Goal: Task Accomplishment & Management: Use online tool/utility

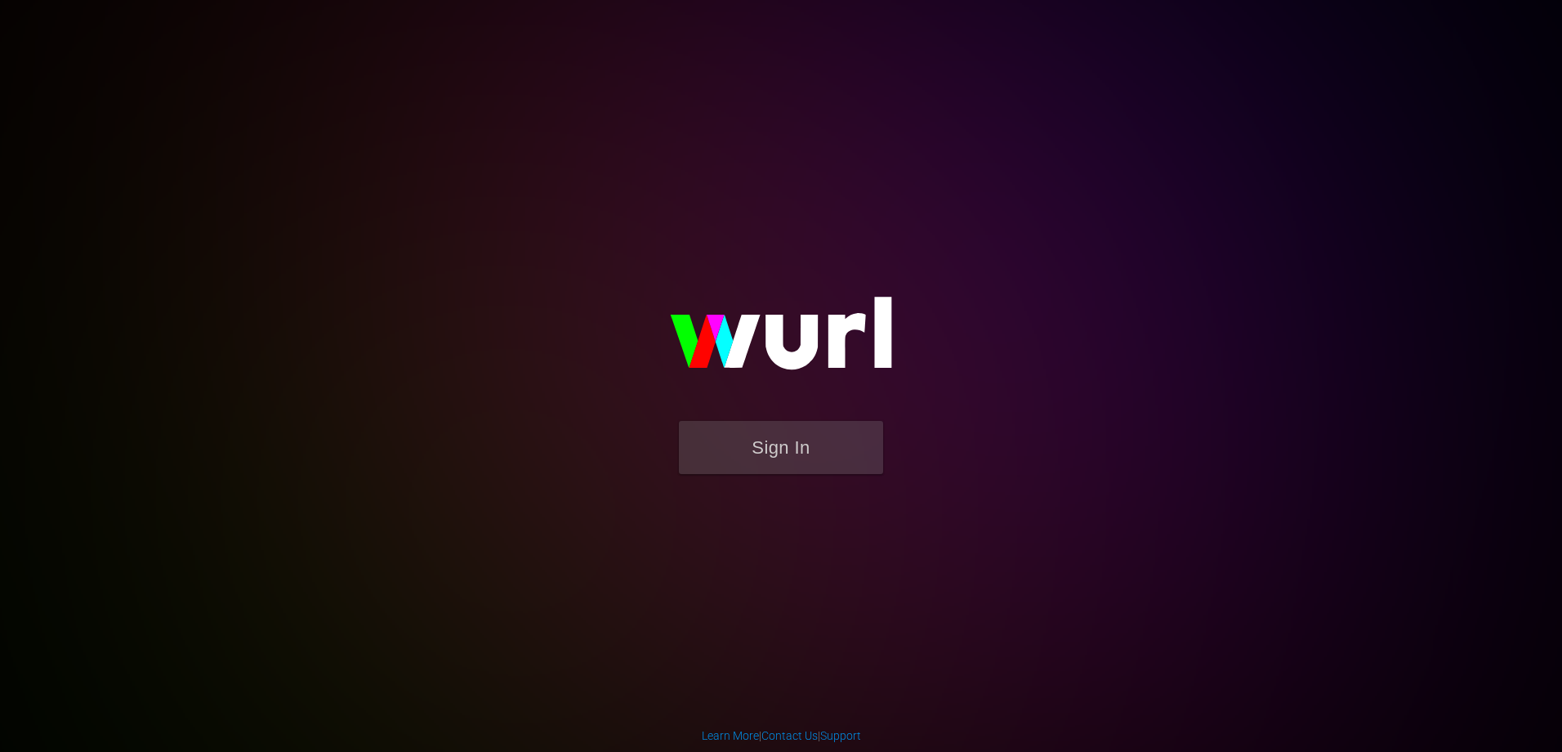
click at [848, 419] on img at bounding box center [781, 340] width 327 height 158
click at [801, 447] on button "Sign In" at bounding box center [781, 447] width 204 height 53
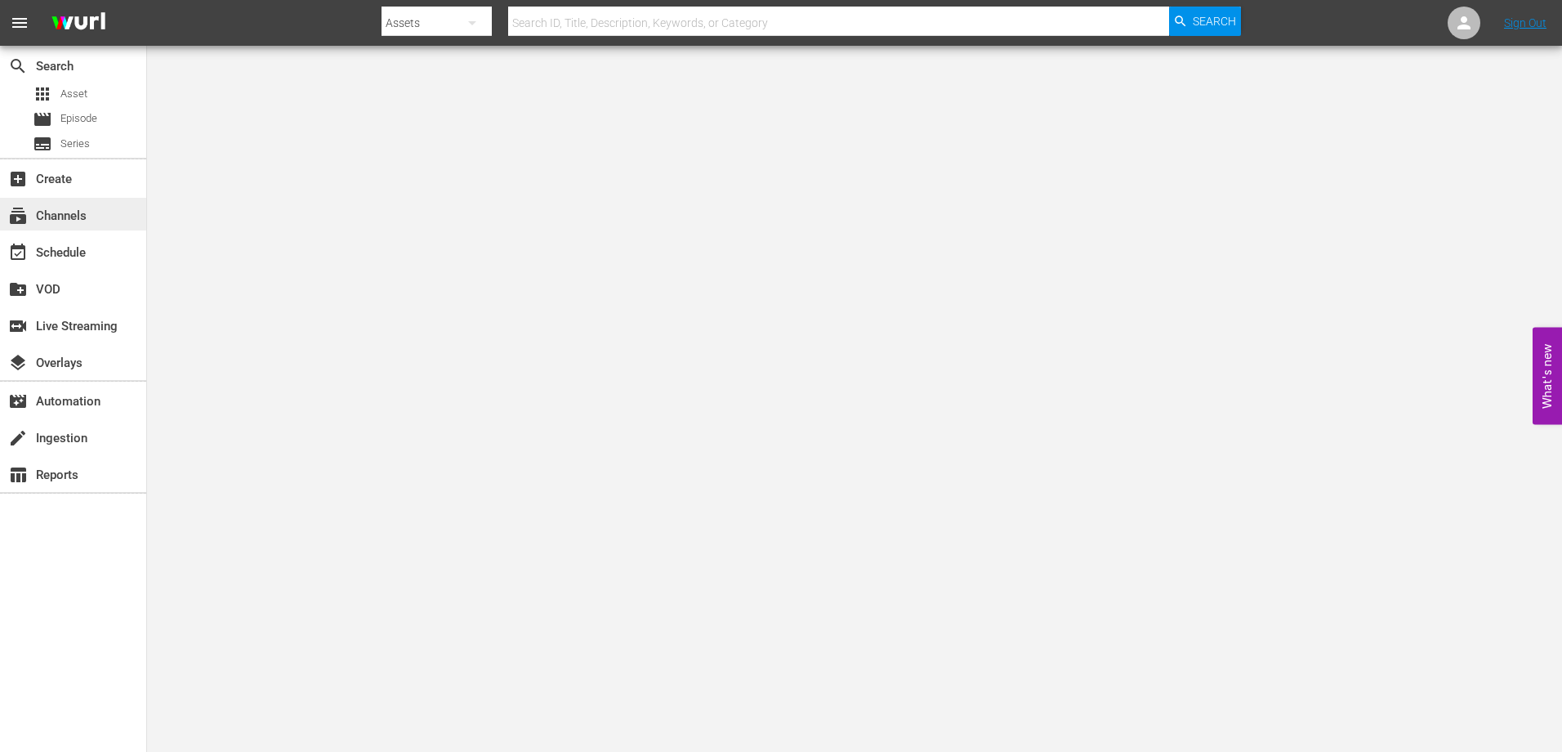
click at [75, 219] on div "subscriptions Channels" at bounding box center [45, 213] width 91 height 15
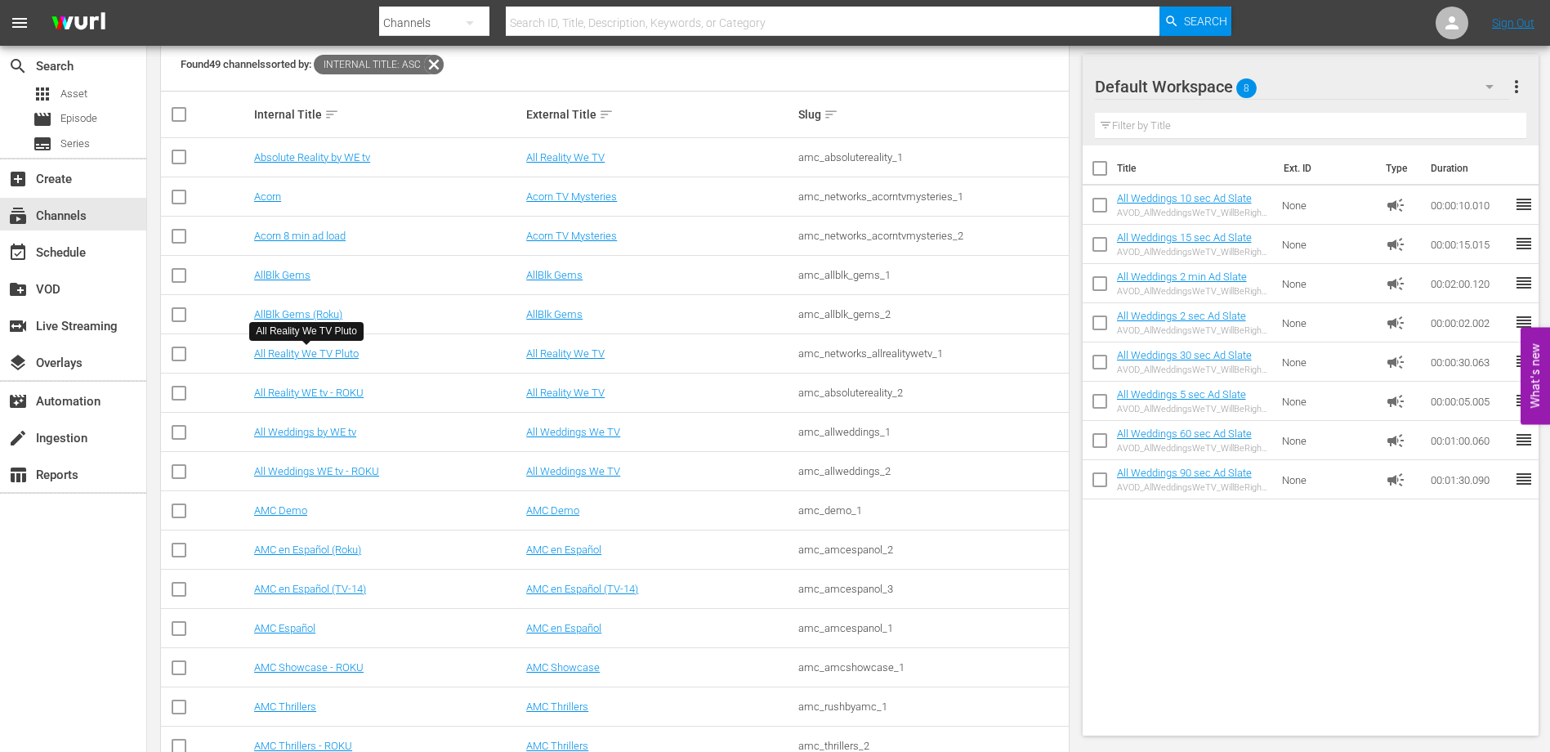
scroll to position [241, 0]
drag, startPoint x: 333, startPoint y: 466, endPoint x: 308, endPoint y: 465, distance: 25.3
drag, startPoint x: 308, startPoint y: 465, endPoint x: 289, endPoint y: 463, distance: 18.9
click at [289, 463] on td "All Weddings WE tv - ROKU" at bounding box center [388, 470] width 272 height 39
click at [296, 471] on link "All Weddings WE tv - ROKU" at bounding box center [316, 470] width 125 height 12
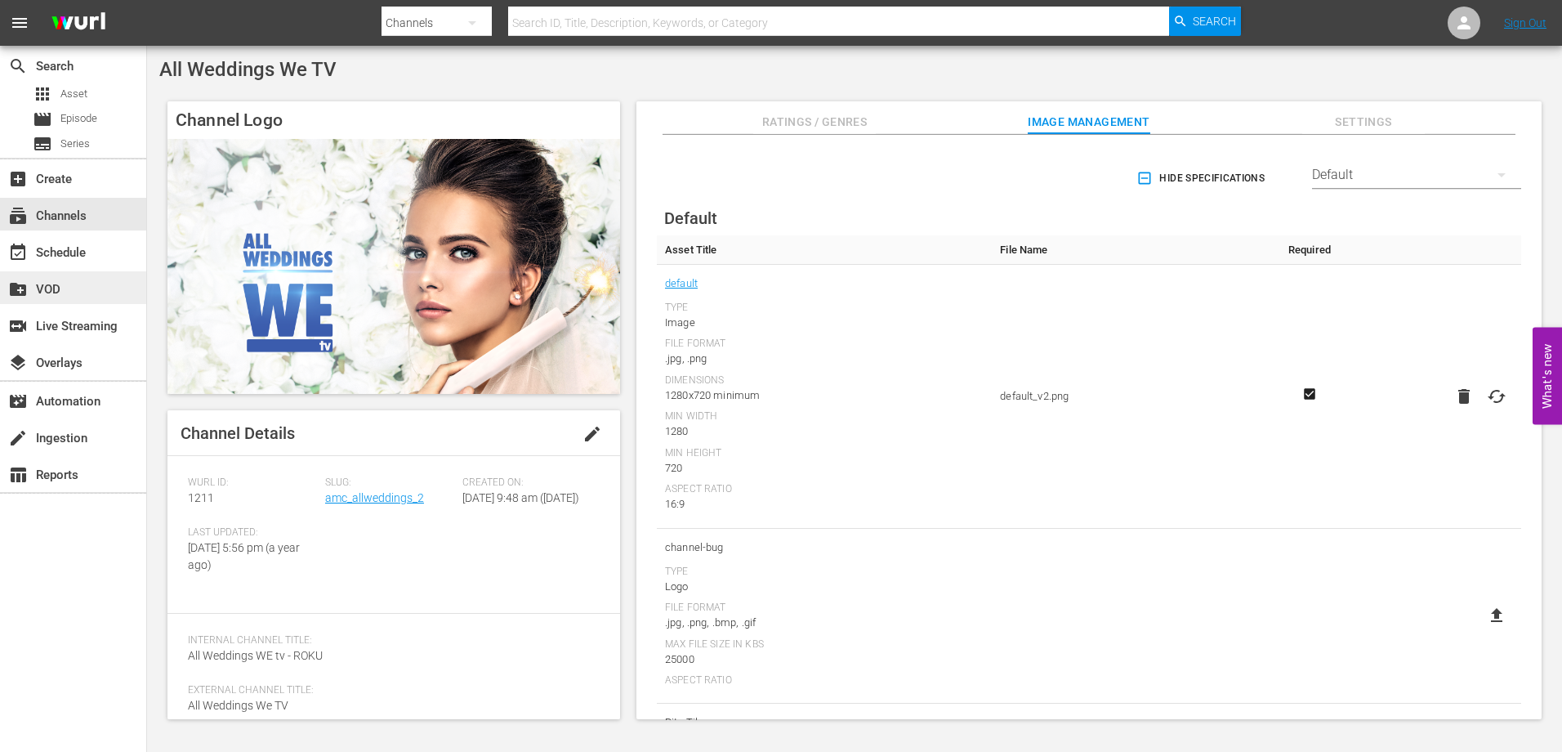
click at [55, 274] on div "create_new_folder VOD" at bounding box center [73, 287] width 146 height 33
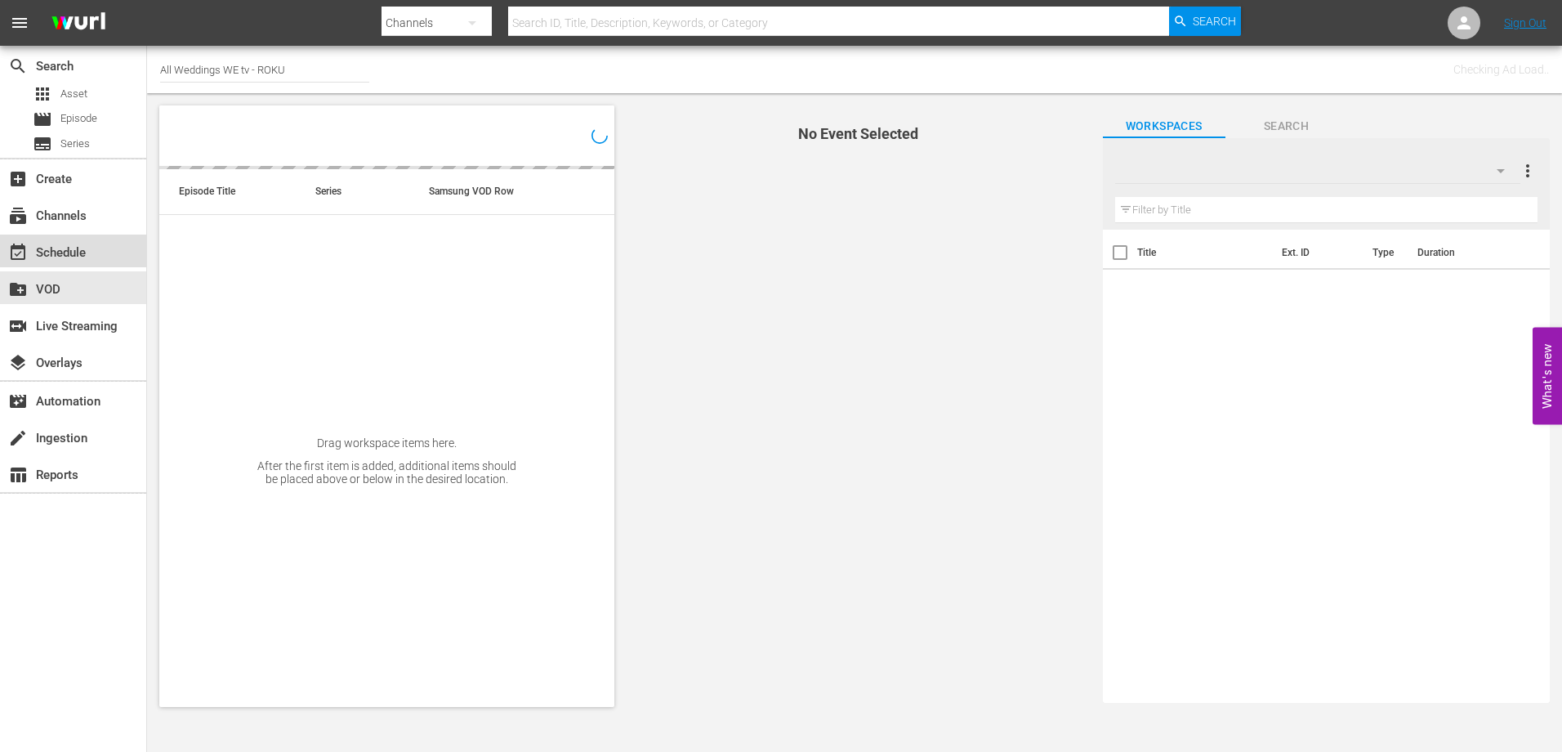
click at [61, 251] on div "event_available Schedule" at bounding box center [45, 250] width 91 height 15
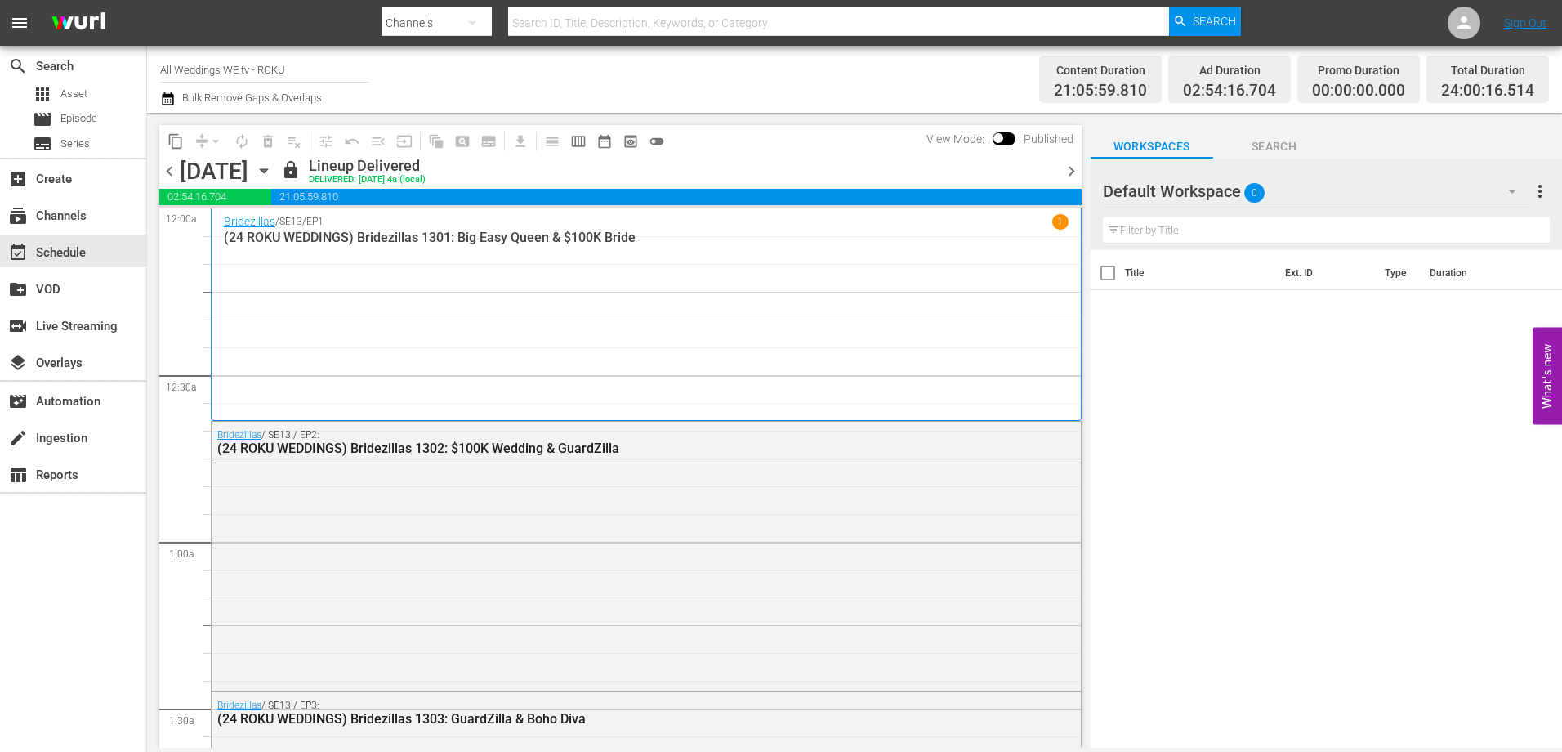
click at [273, 174] on icon "button" at bounding box center [264, 171] width 18 height 18
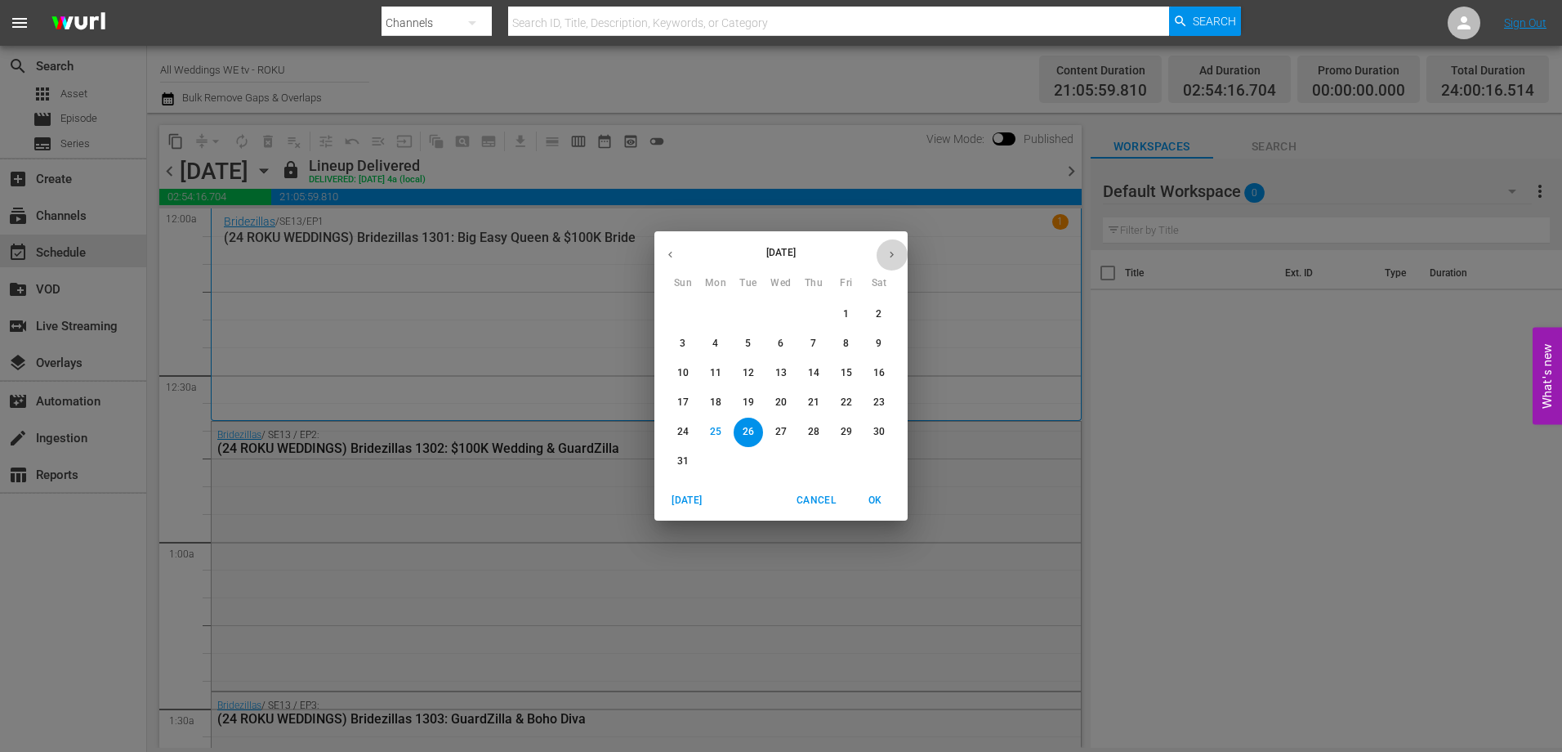
click at [888, 258] on icon "button" at bounding box center [892, 254] width 12 height 12
click at [792, 354] on button "10" at bounding box center [780, 343] width 29 height 29
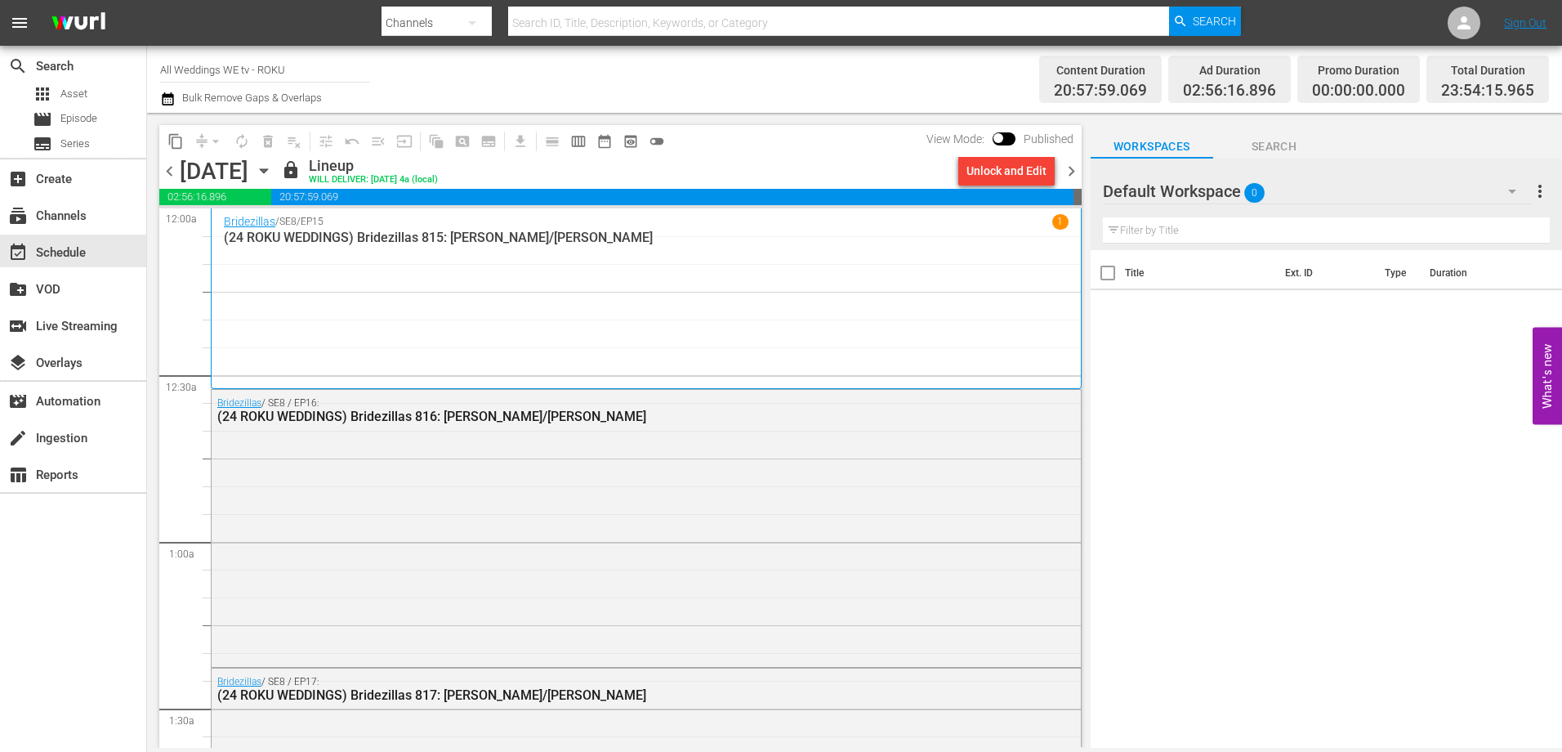
click at [273, 175] on icon "button" at bounding box center [264, 171] width 18 height 18
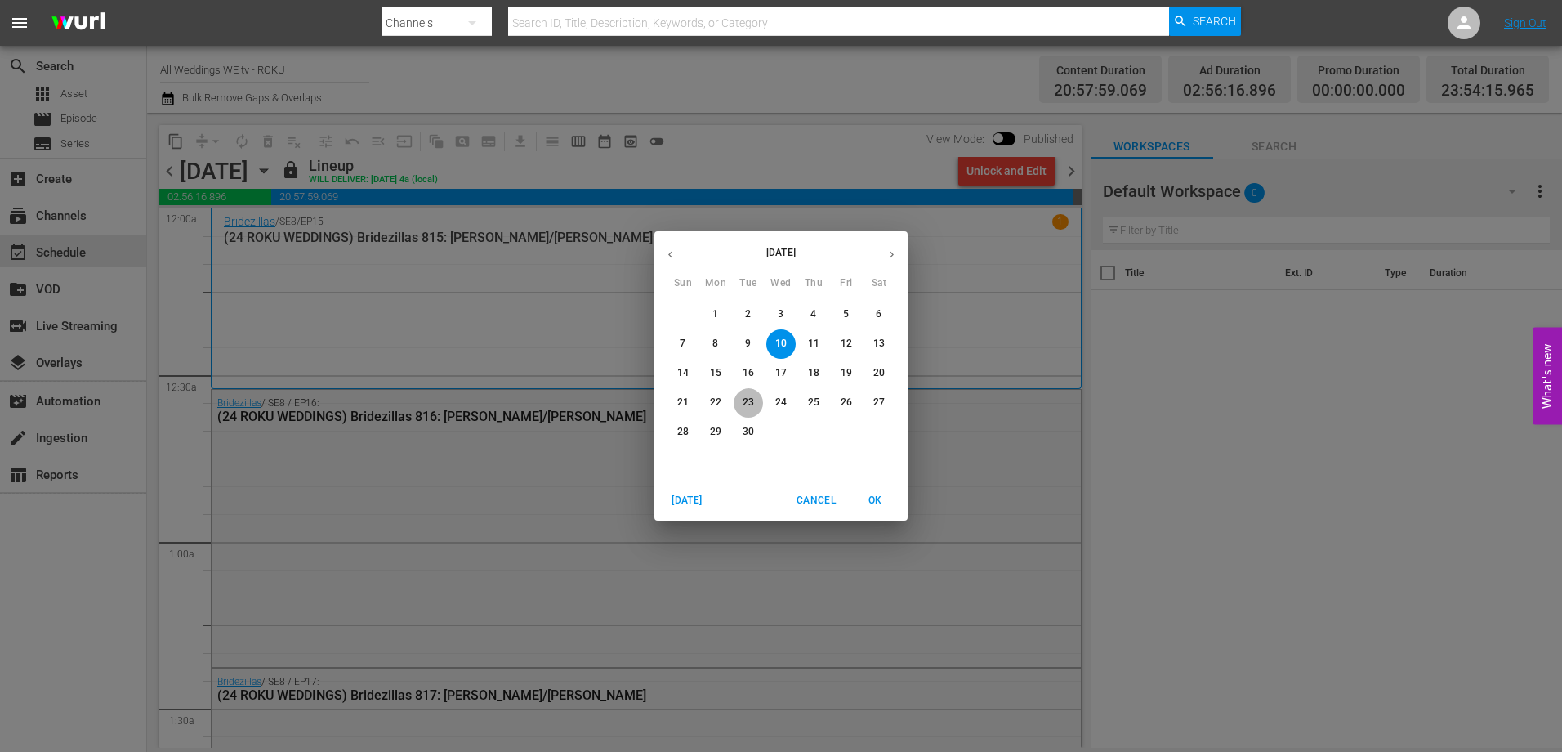
click at [747, 392] on button "23" at bounding box center [748, 402] width 29 height 29
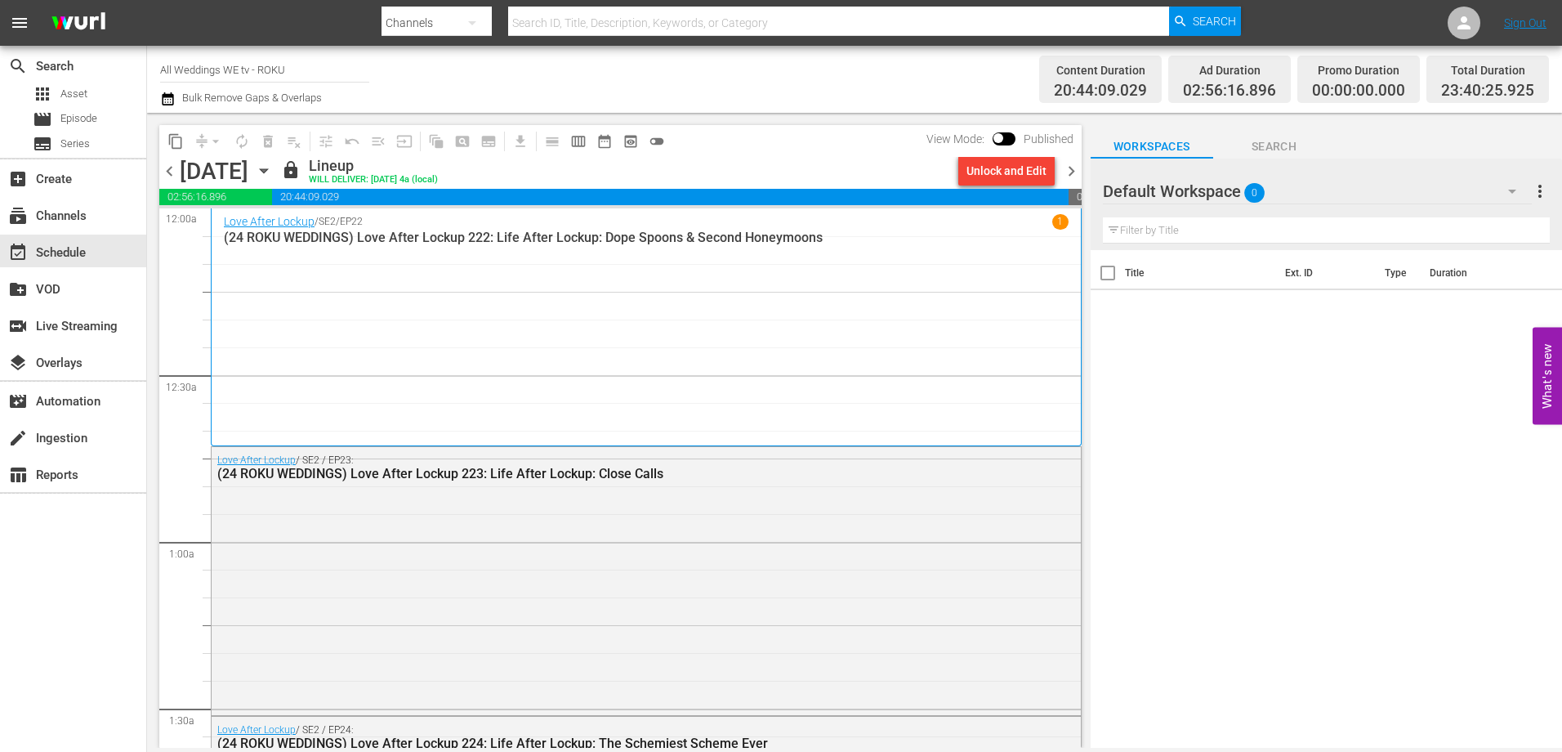
click at [273, 173] on icon "button" at bounding box center [264, 171] width 18 height 18
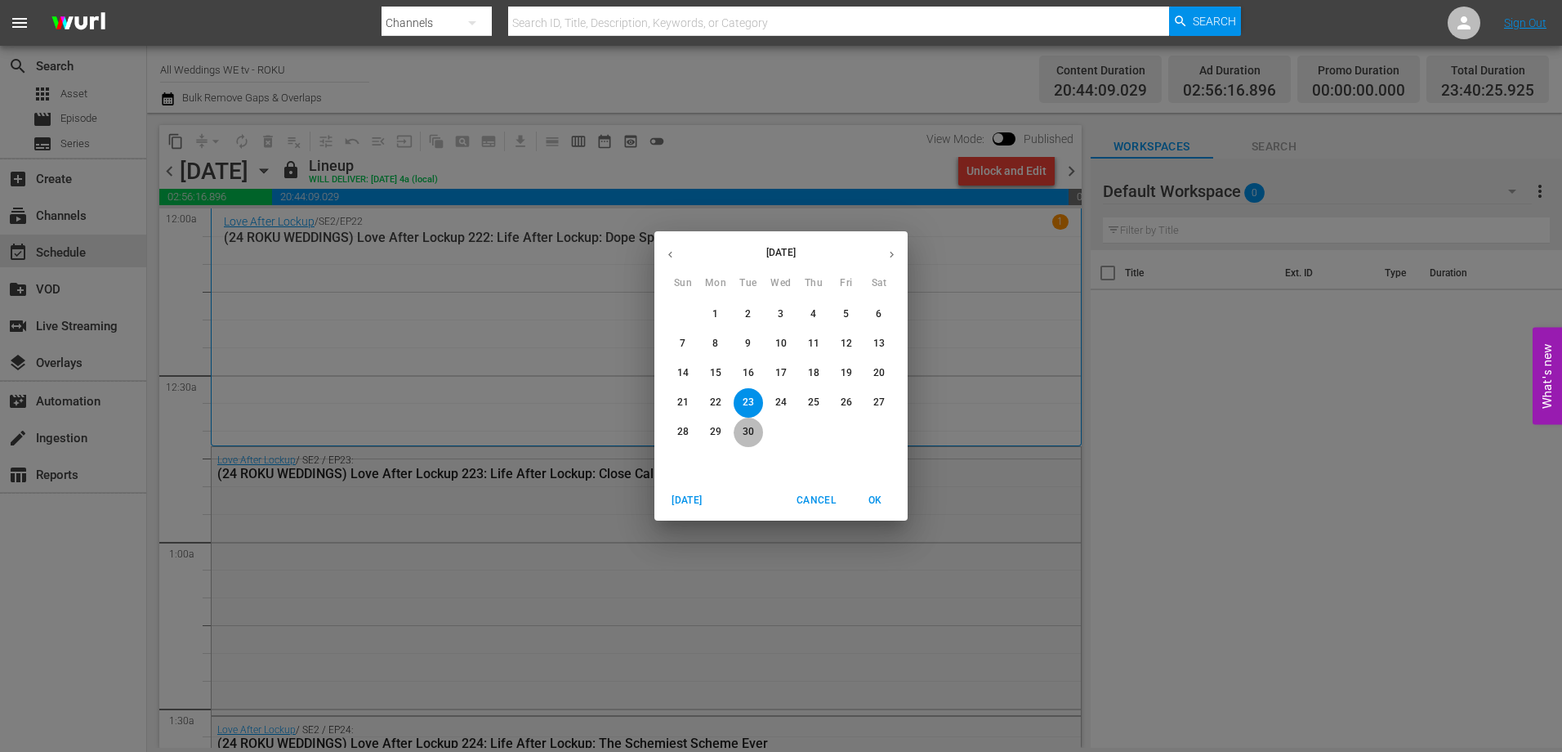
click at [748, 431] on p "30" at bounding box center [748, 432] width 11 height 14
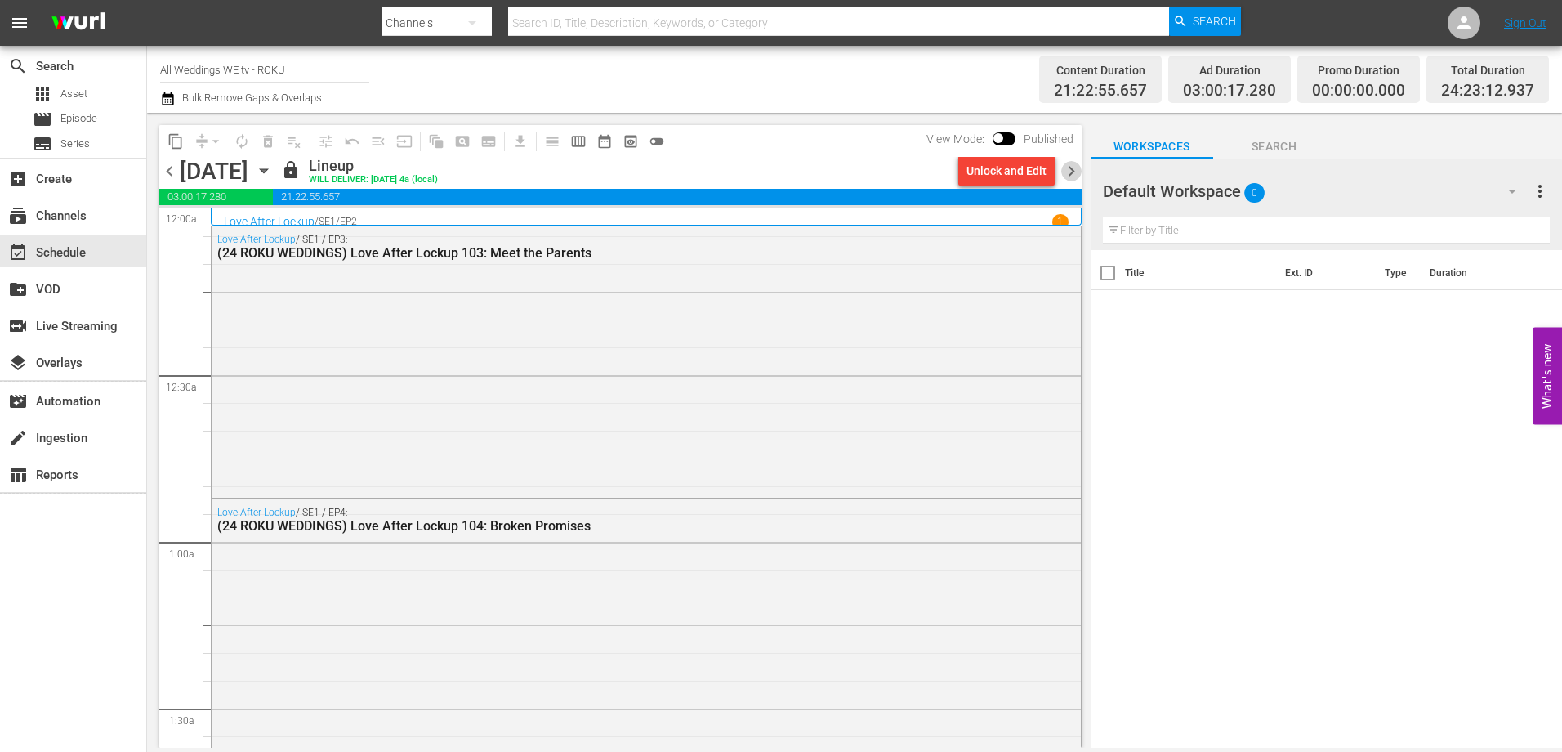
click at [1072, 176] on span "chevron_right" at bounding box center [1071, 171] width 20 height 20
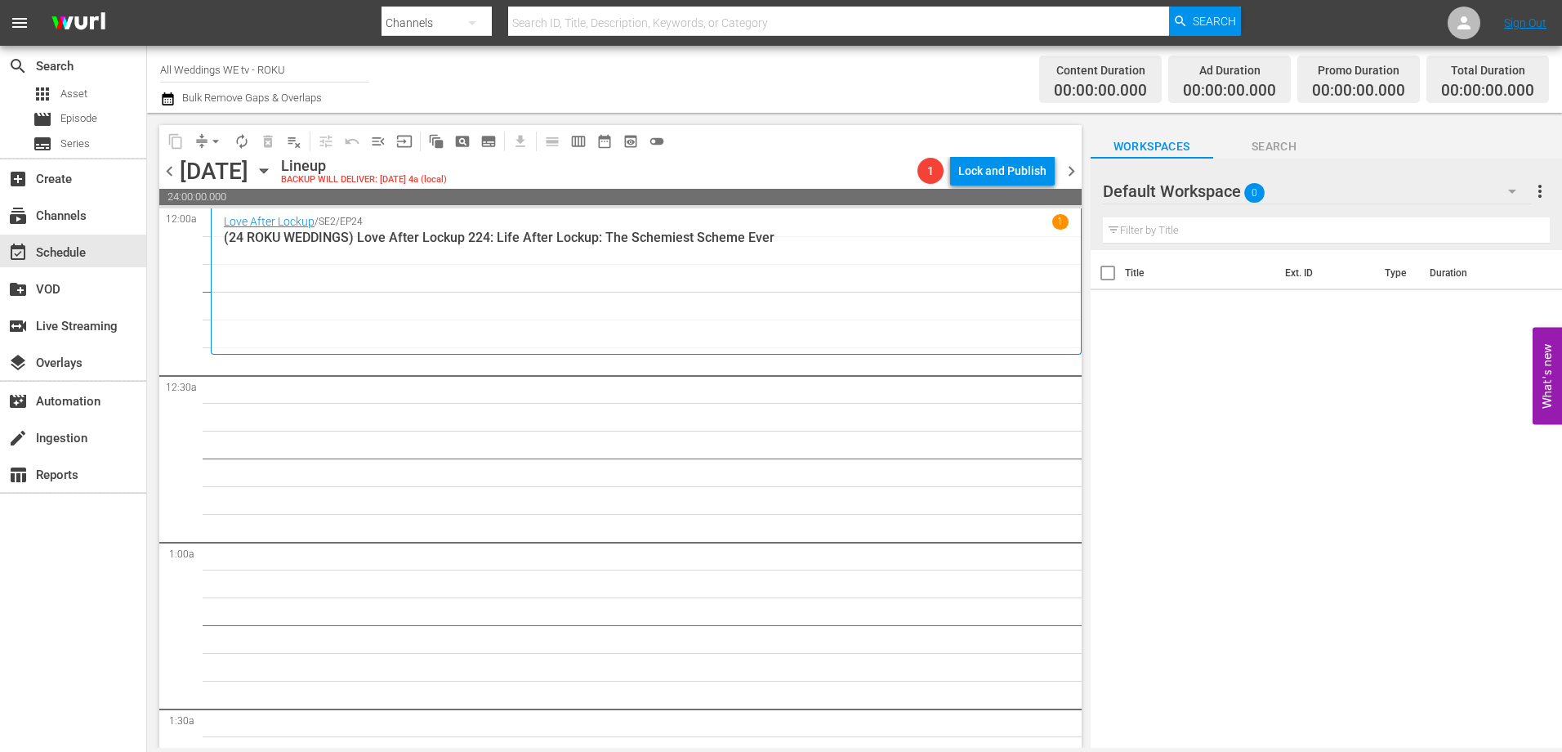
click at [164, 170] on span "chevron_left" at bounding box center [169, 171] width 20 height 20
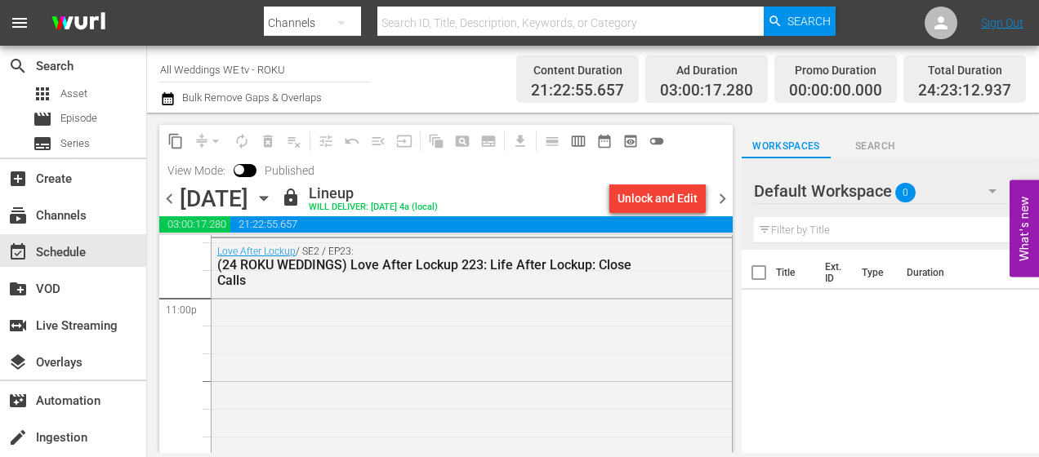
scroll to position [7604, 0]
drag, startPoint x: 1011, startPoint y: 303, endPoint x: 595, endPoint y: 417, distance: 431.8
click at [595, 417] on div "Love After Lockup / SE2 / EP23: (24 ROKU WEDDINGS) Love After Lockup 223: Life …" at bounding box center [472, 370] width 520 height 265
